Goal: Navigation & Orientation: Find specific page/section

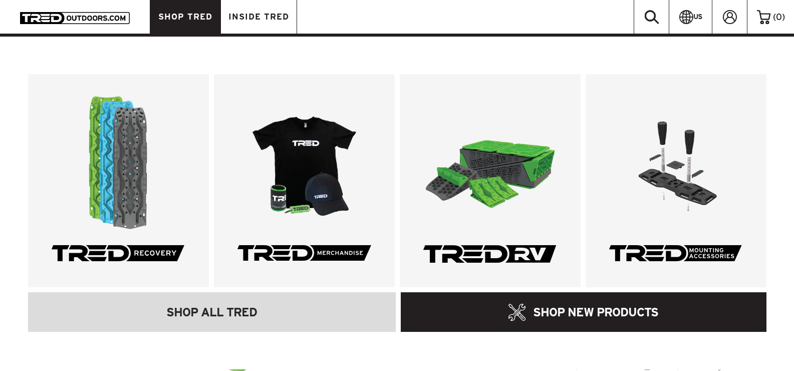
click at [178, 13] on span "SHOP TRED" at bounding box center [185, 17] width 54 height 9
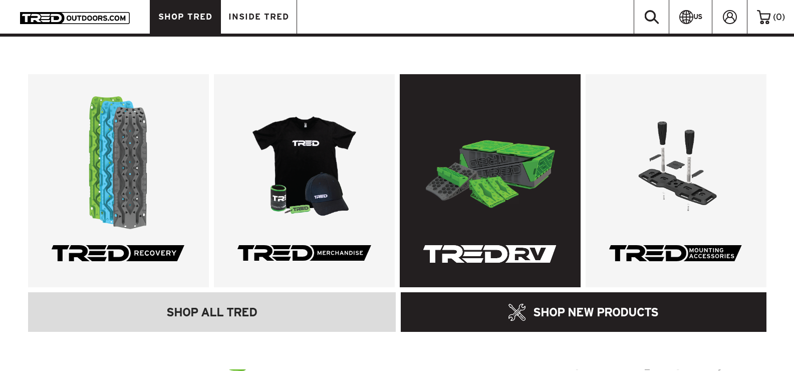
click at [511, 213] on link at bounding box center [490, 180] width 181 height 213
